Goal: Check status: Check status

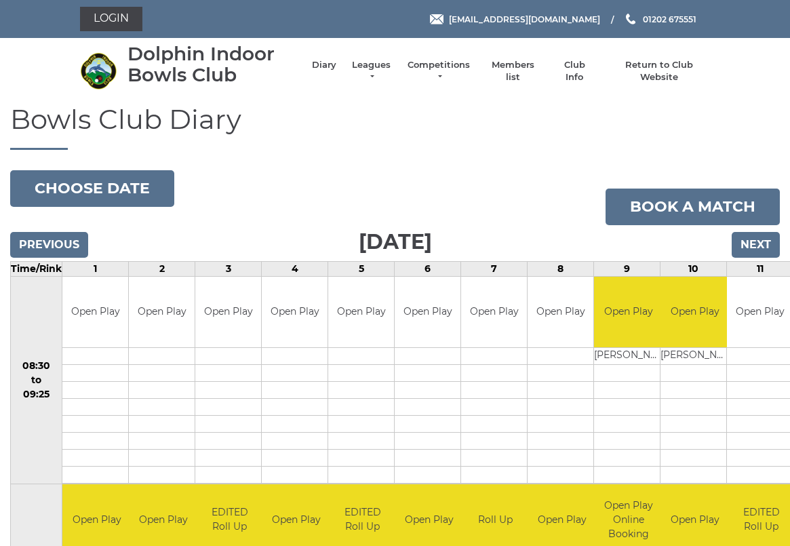
scroll to position [3, 0]
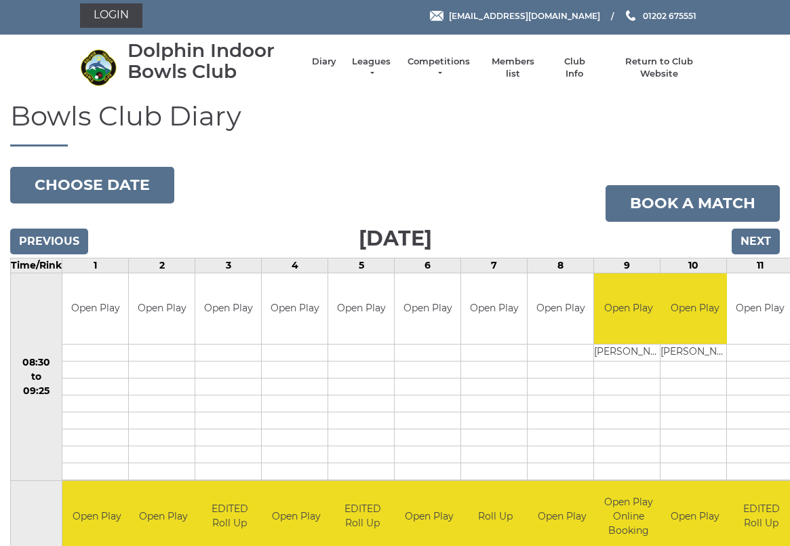
click at [107, 20] on link "Login" at bounding box center [111, 15] width 62 height 24
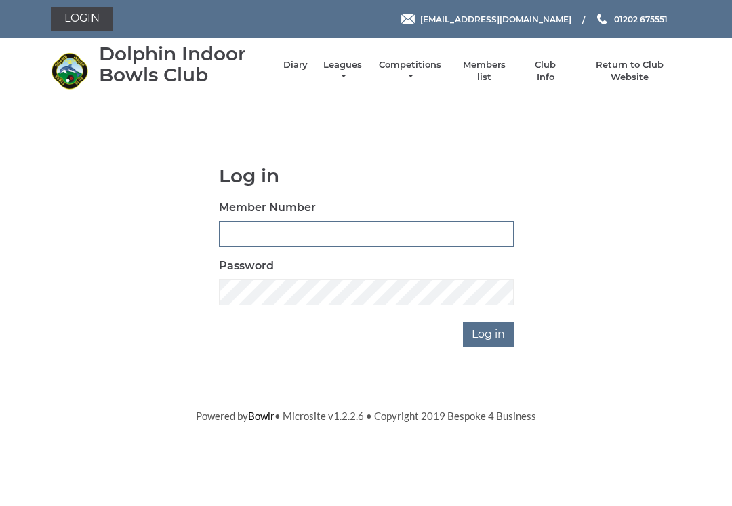
type input "3227"
click at [489, 333] on input "Log in" at bounding box center [488, 334] width 51 height 26
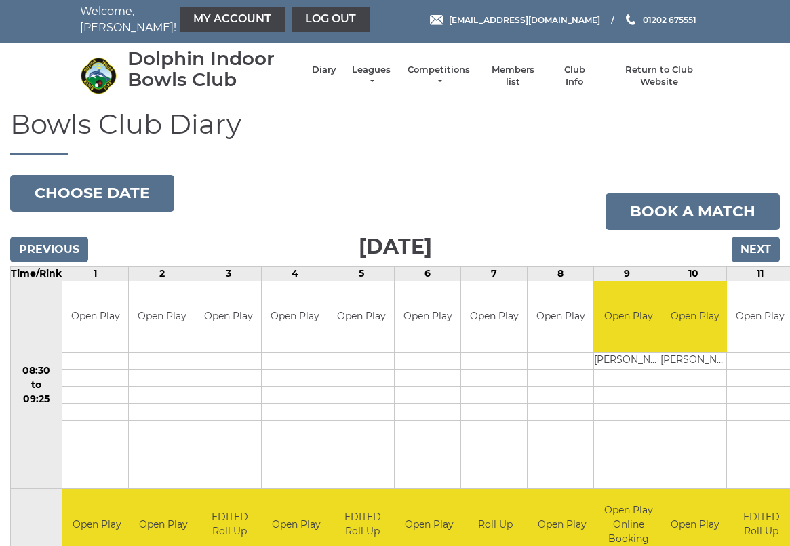
scroll to position [3, 0]
click at [203, 17] on link "My Account" at bounding box center [232, 19] width 105 height 24
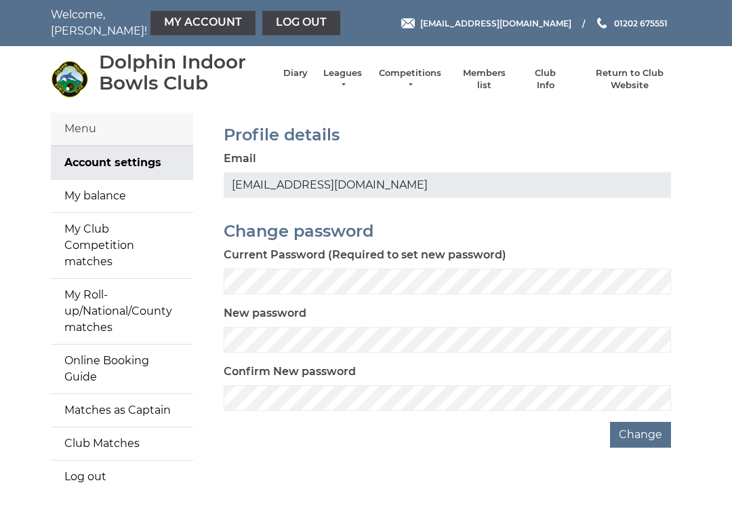
click at [88, 191] on link "My balance" at bounding box center [122, 196] width 142 height 33
